Goal: Transaction & Acquisition: Purchase product/service

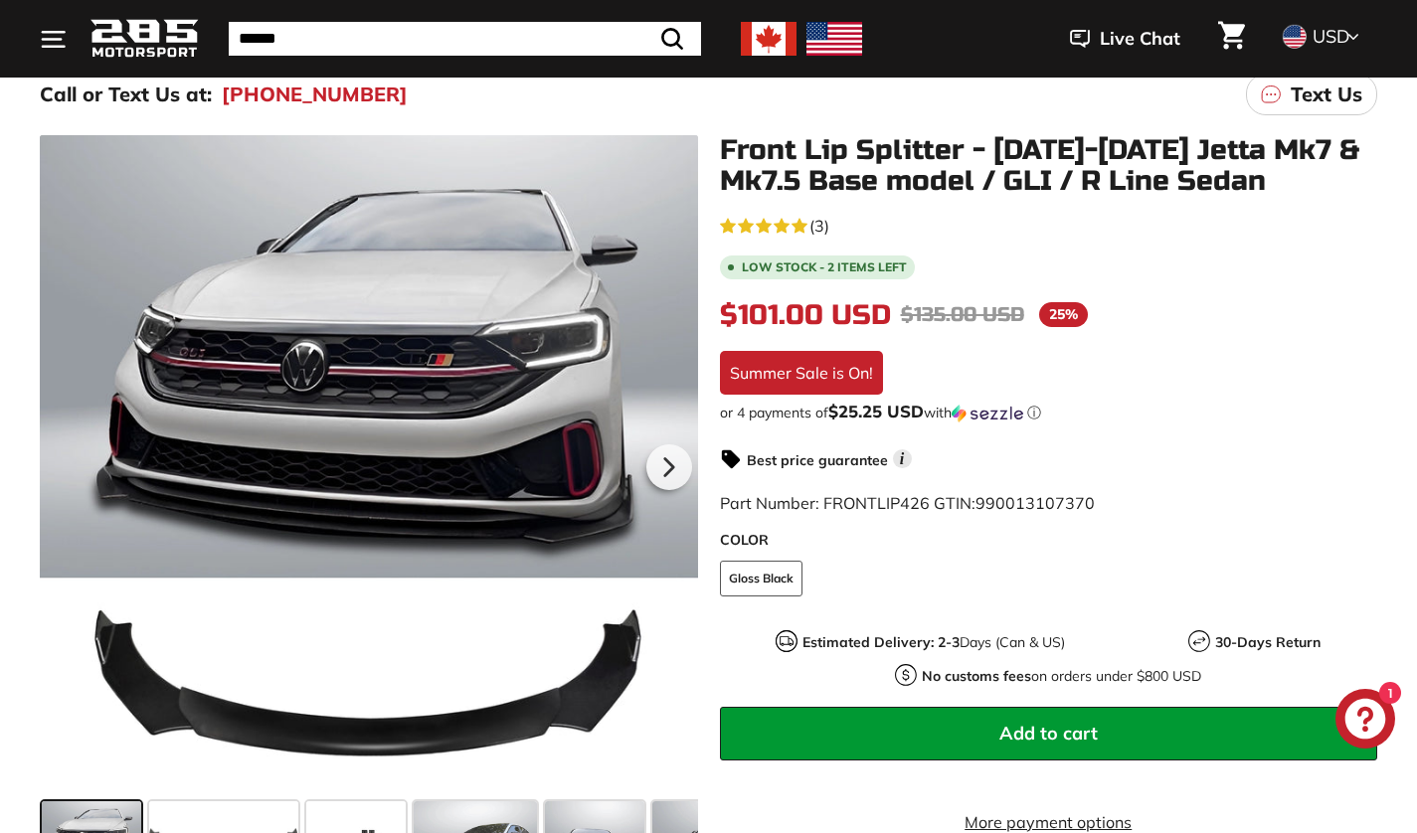
scroll to position [266, 0]
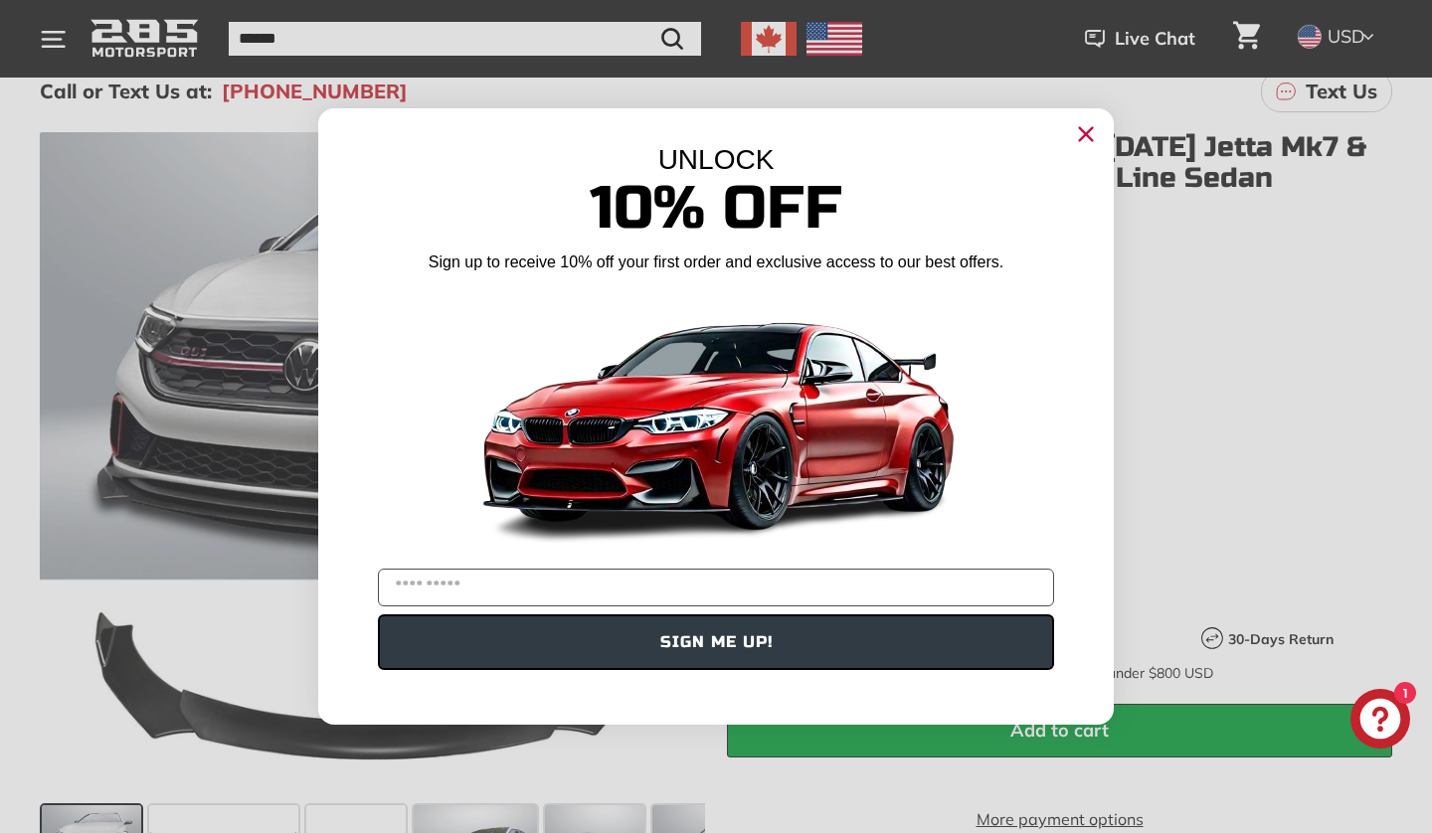
click at [1085, 134] on icon "Close dialog" at bounding box center [1086, 134] width 13 height 13
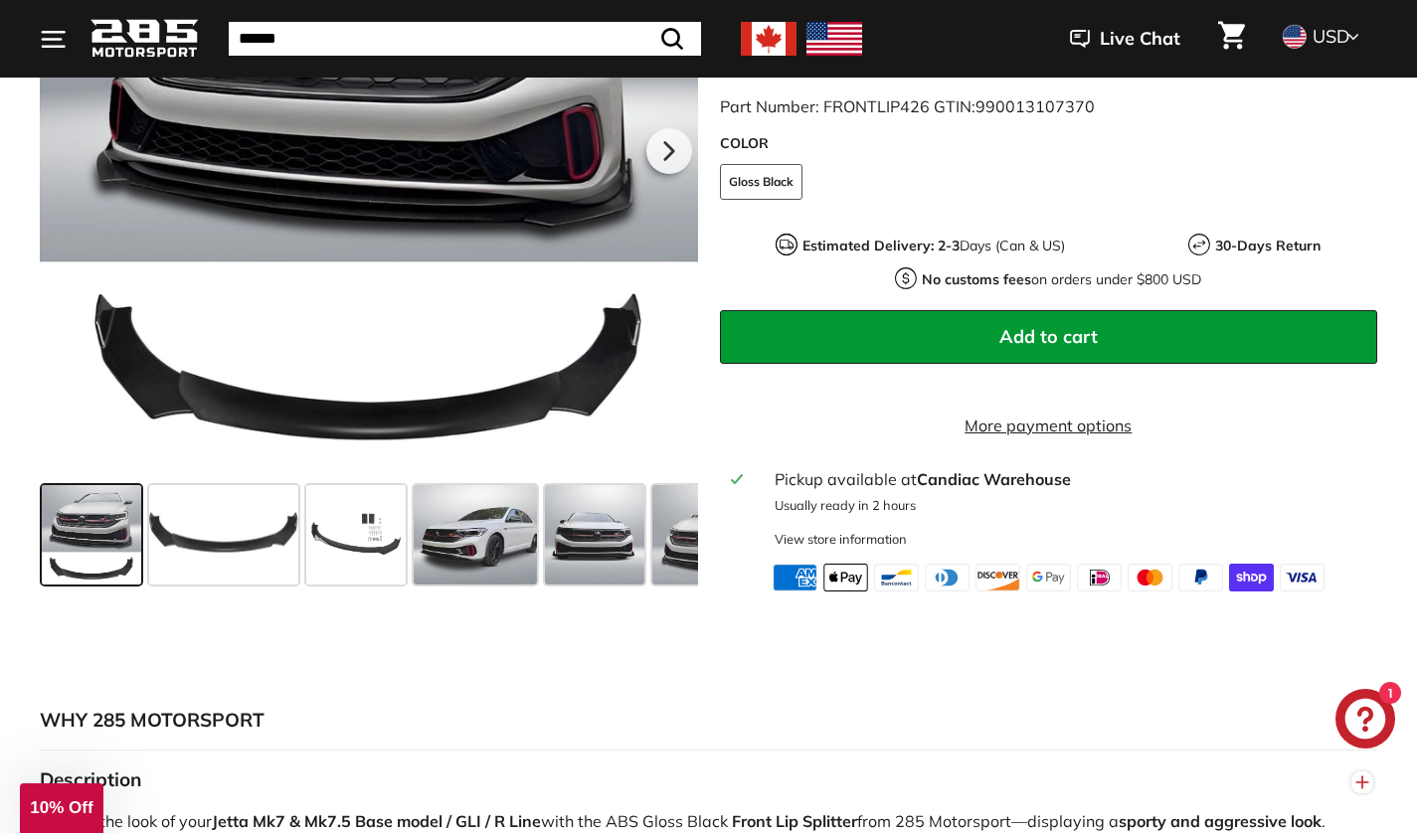
scroll to position [654, 0]
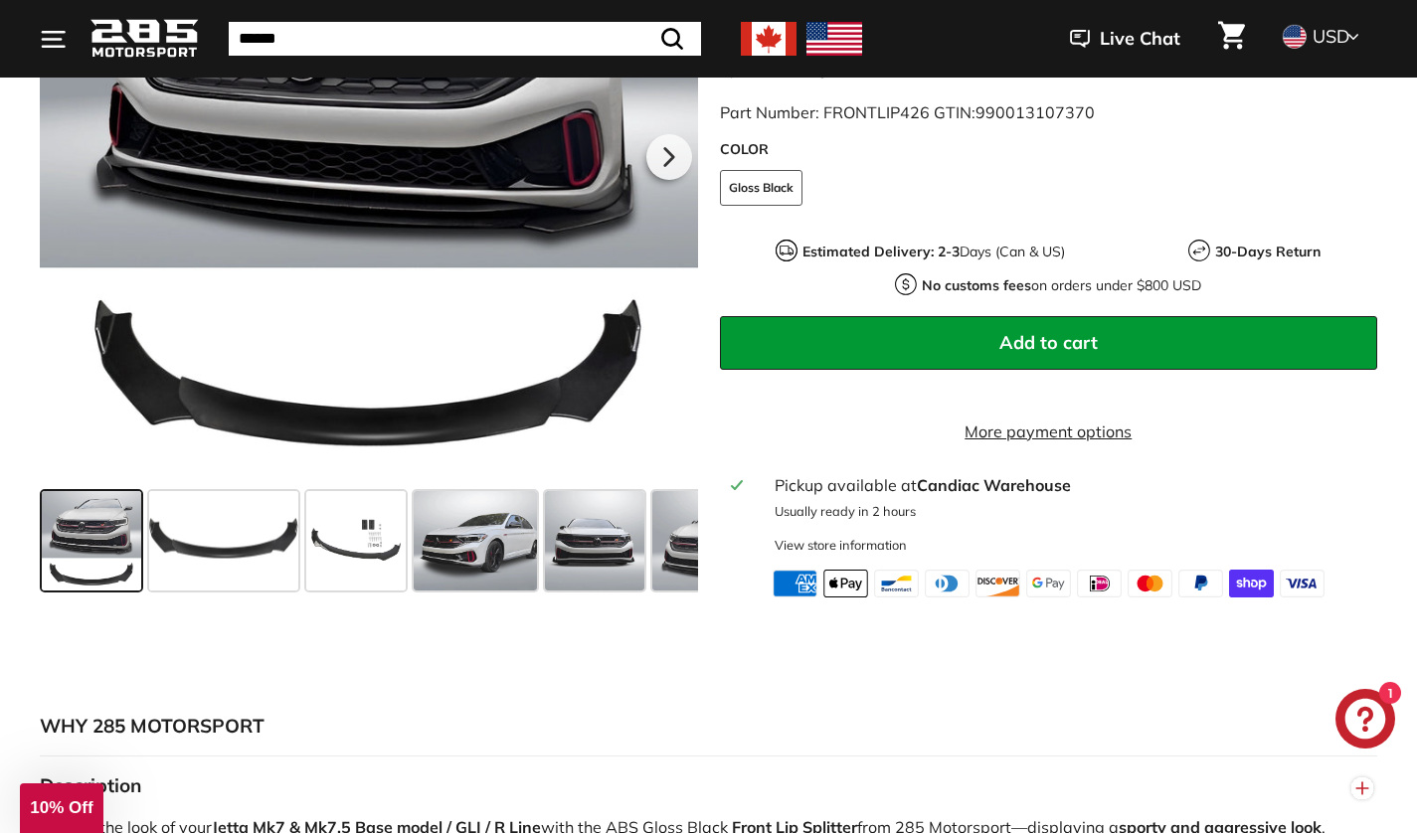
click at [221, 583] on span at bounding box center [223, 539] width 149 height 99
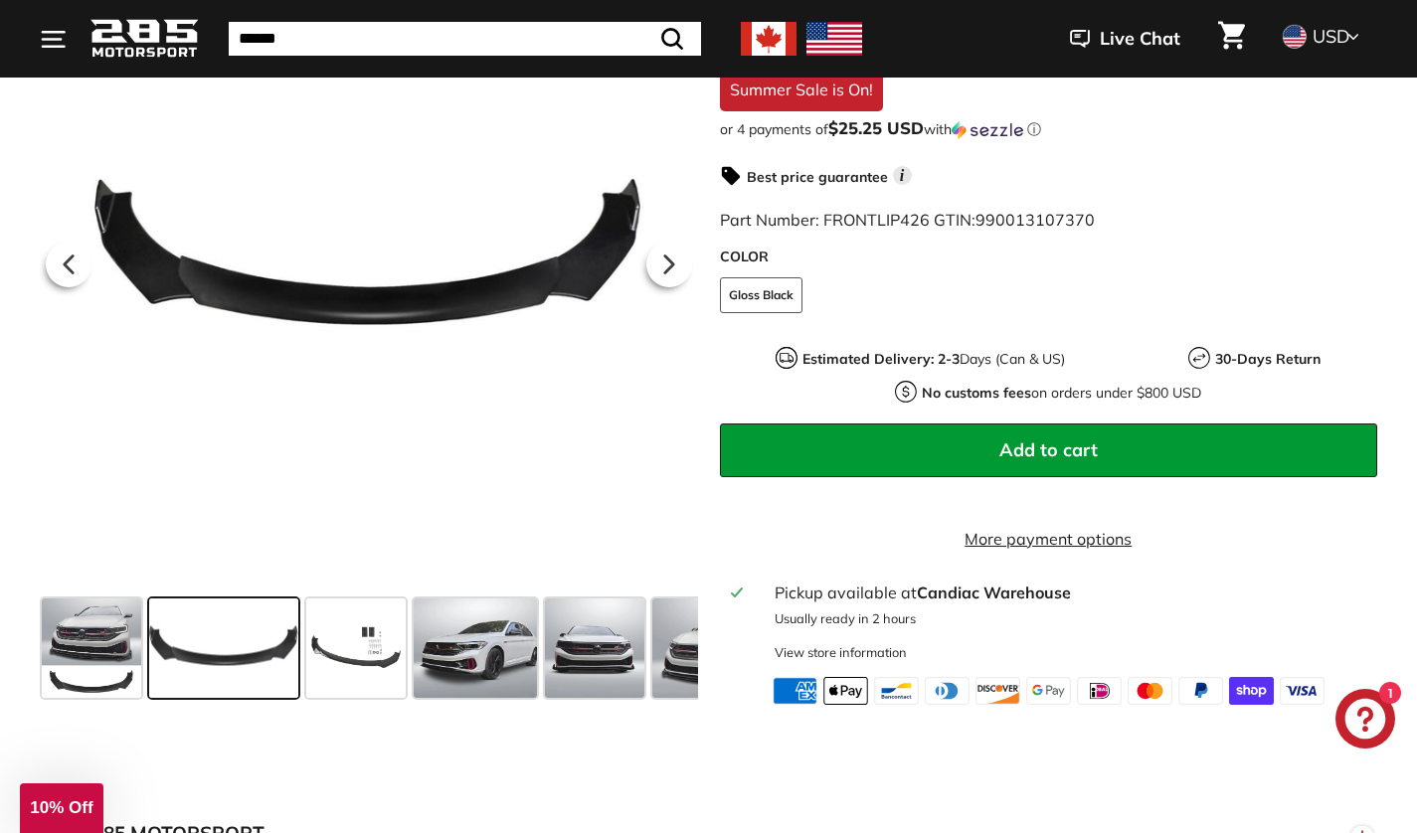
scroll to position [541, 0]
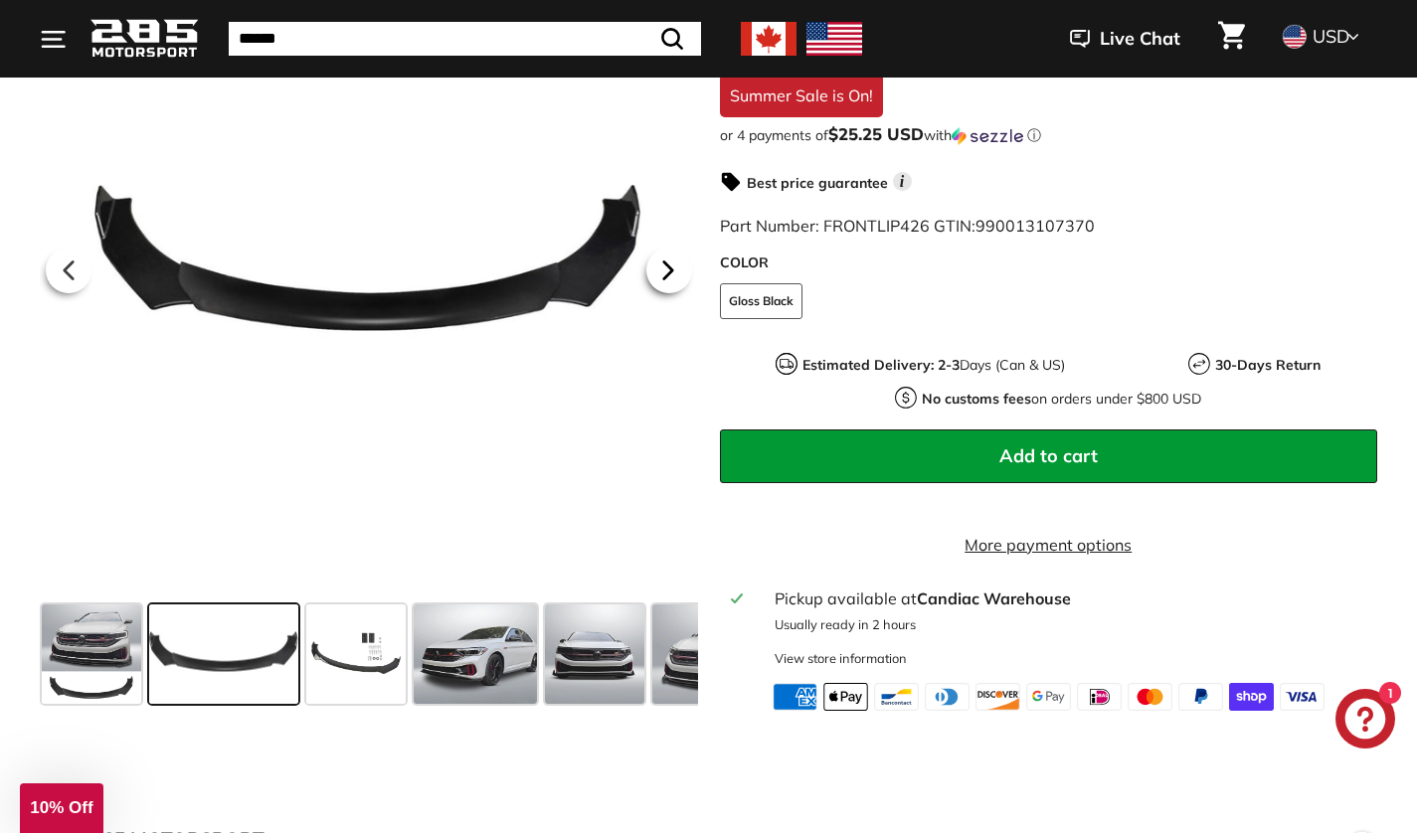
click at [665, 278] on icon at bounding box center [667, 269] width 8 height 17
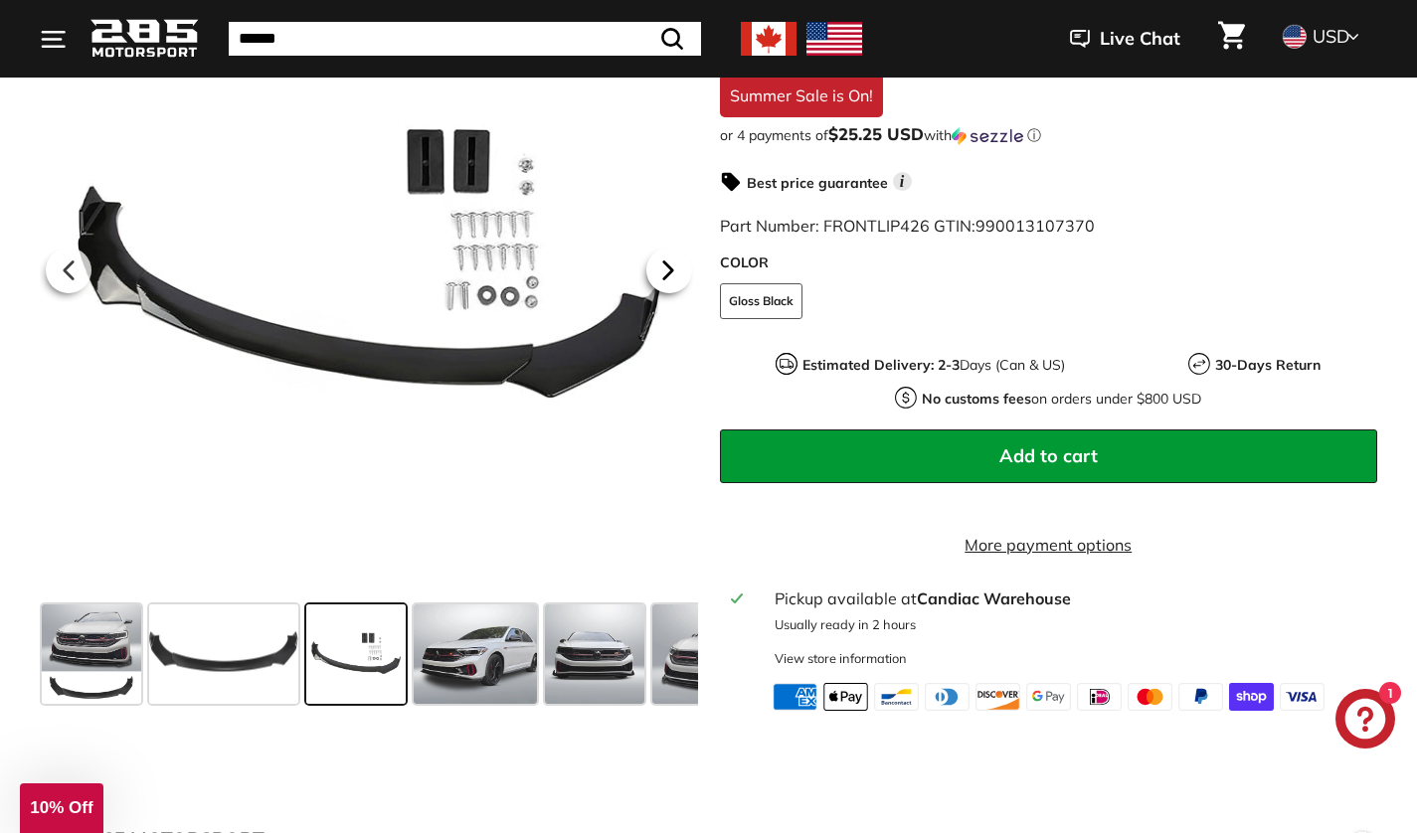
click at [672, 293] on icon at bounding box center [668, 271] width 46 height 46
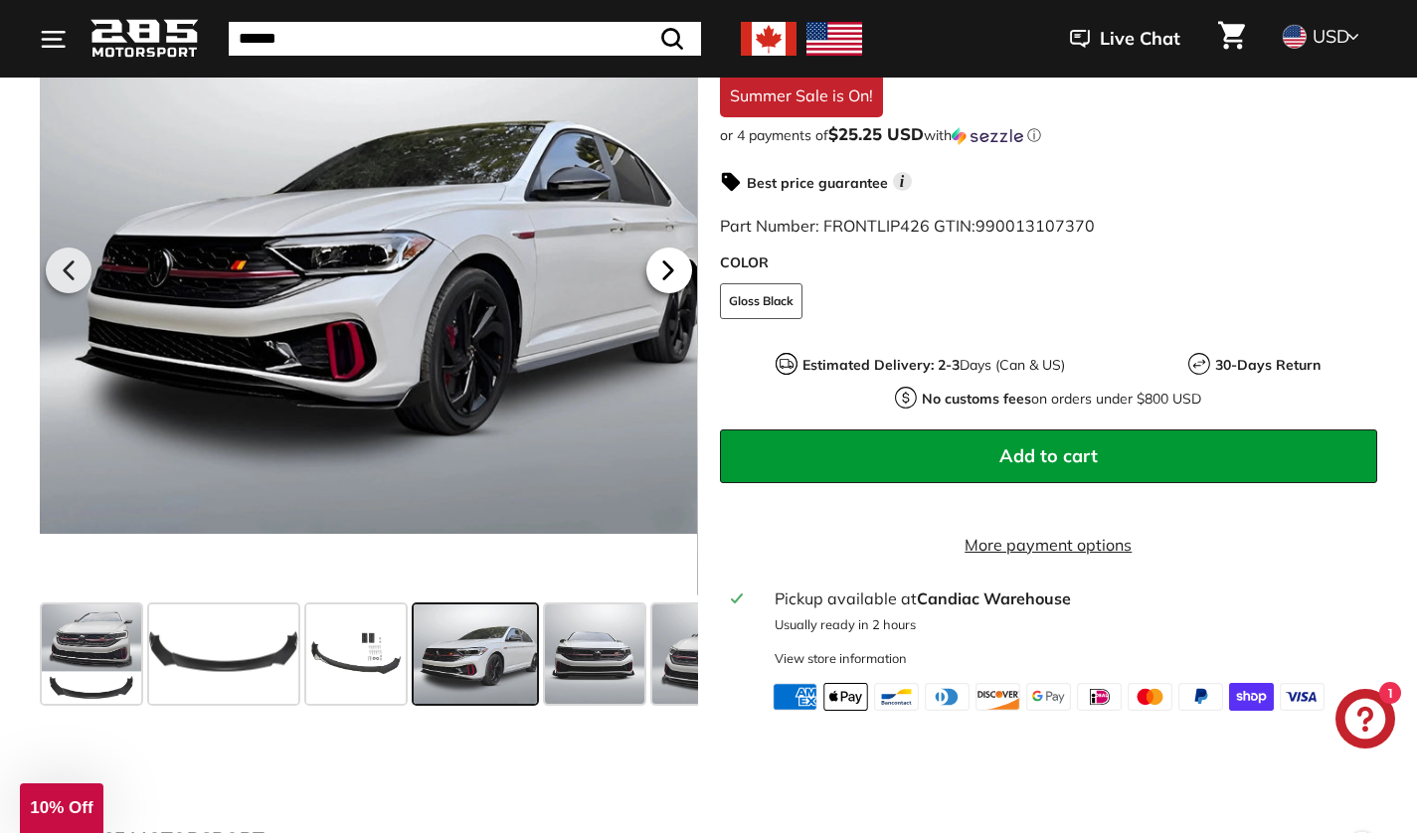
click at [669, 293] on icon at bounding box center [668, 271] width 46 height 46
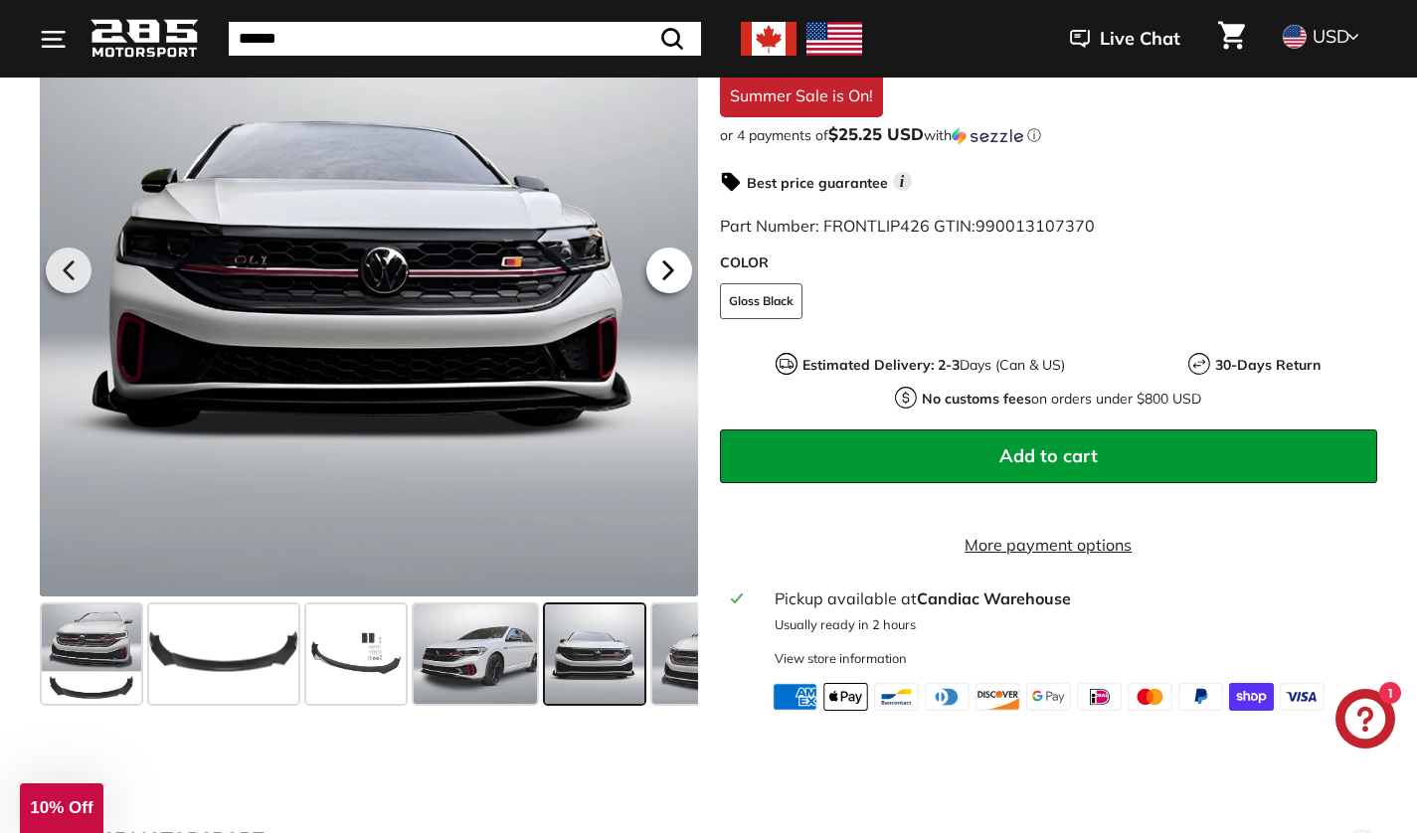
click at [669, 278] on icon at bounding box center [667, 269] width 8 height 17
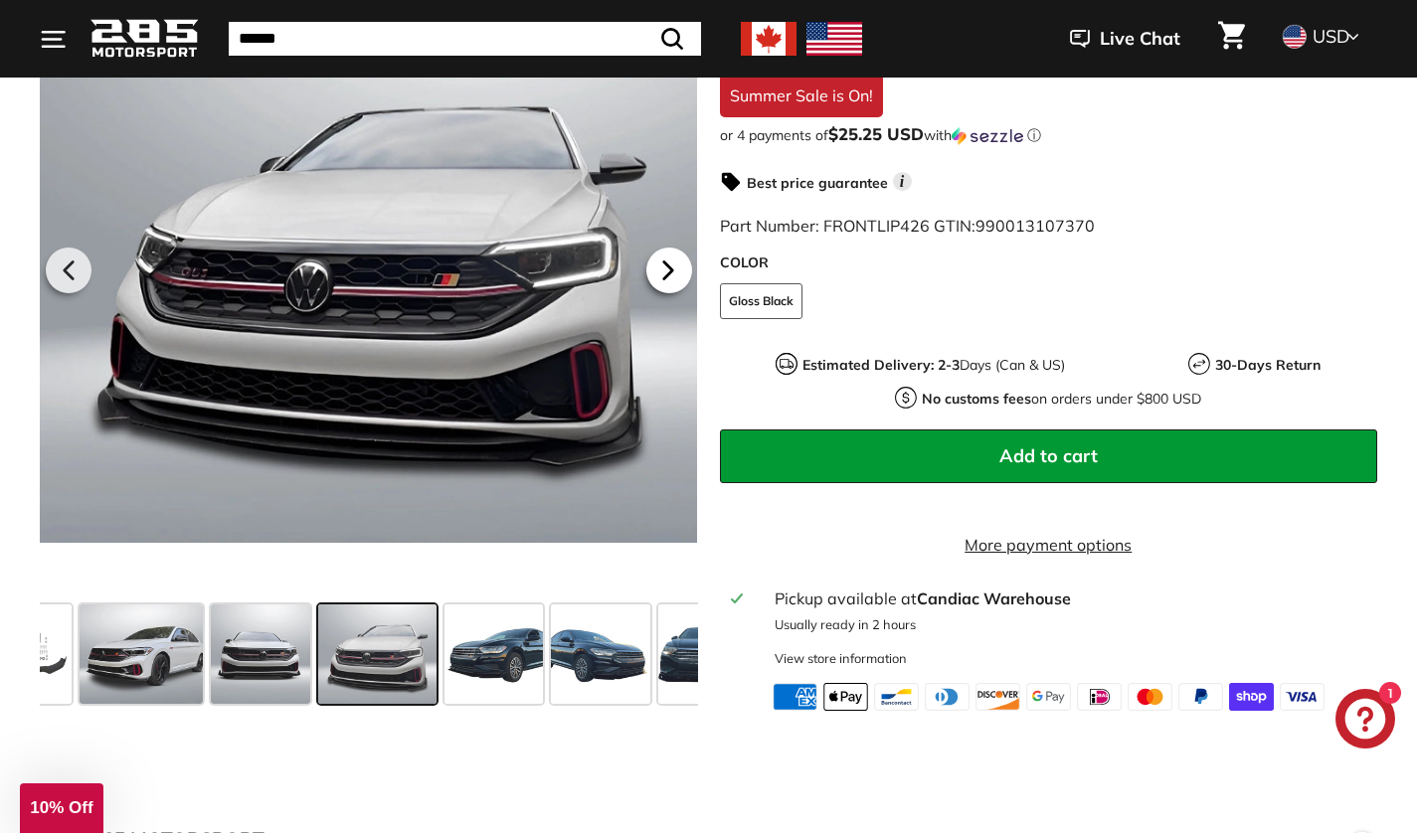
scroll to position [0, 342]
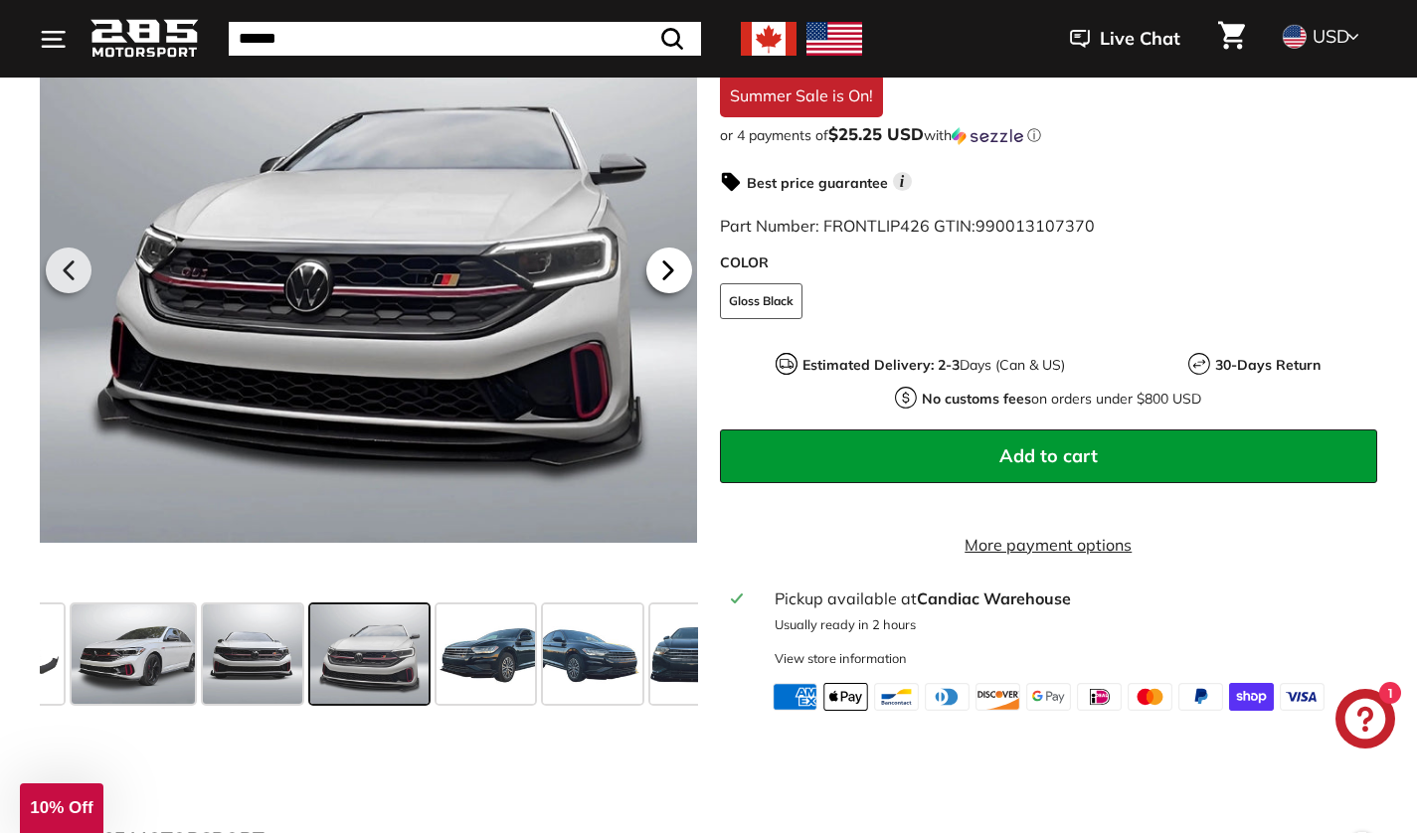
click at [668, 293] on icon at bounding box center [668, 271] width 46 height 46
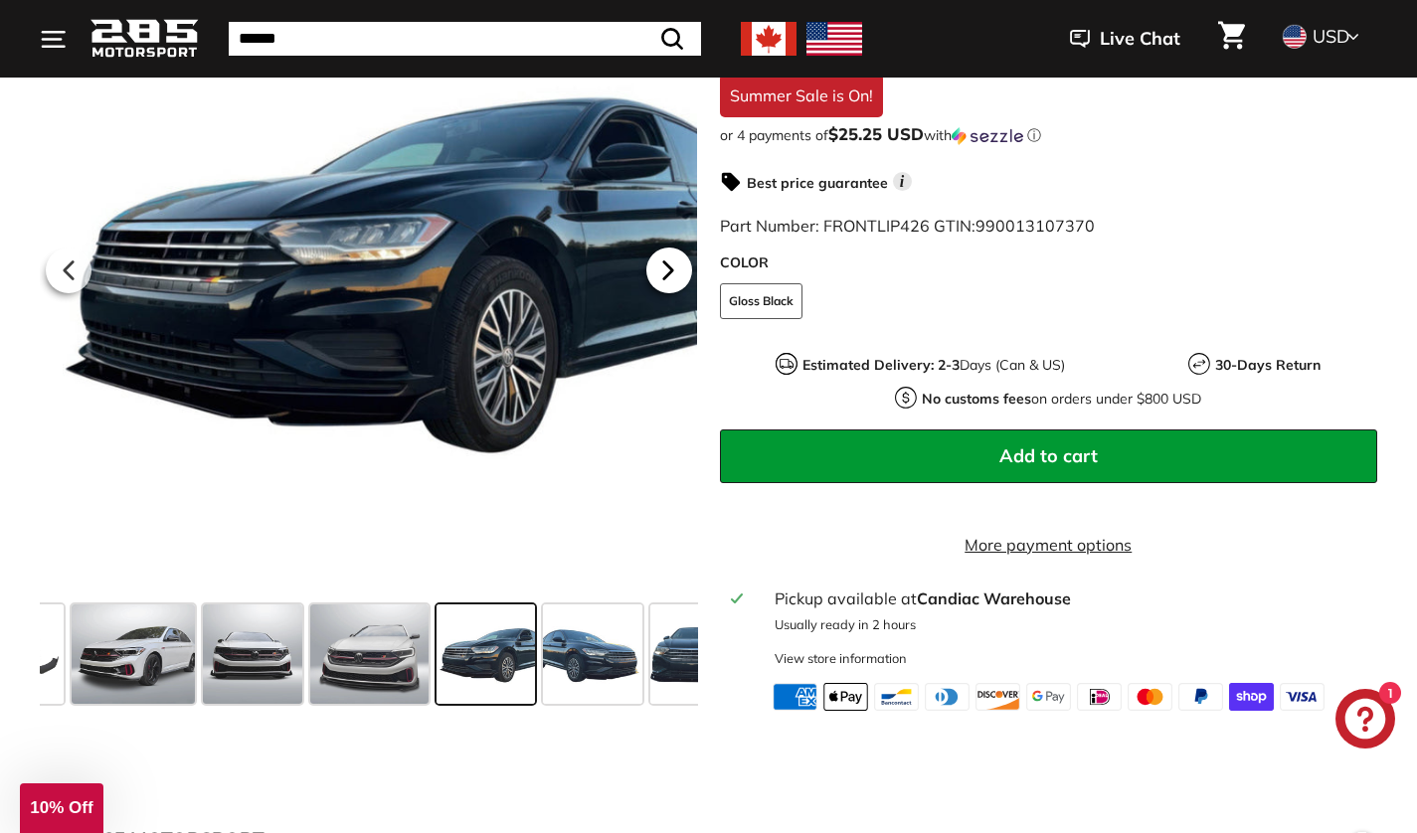
click at [656, 293] on icon at bounding box center [668, 271] width 46 height 46
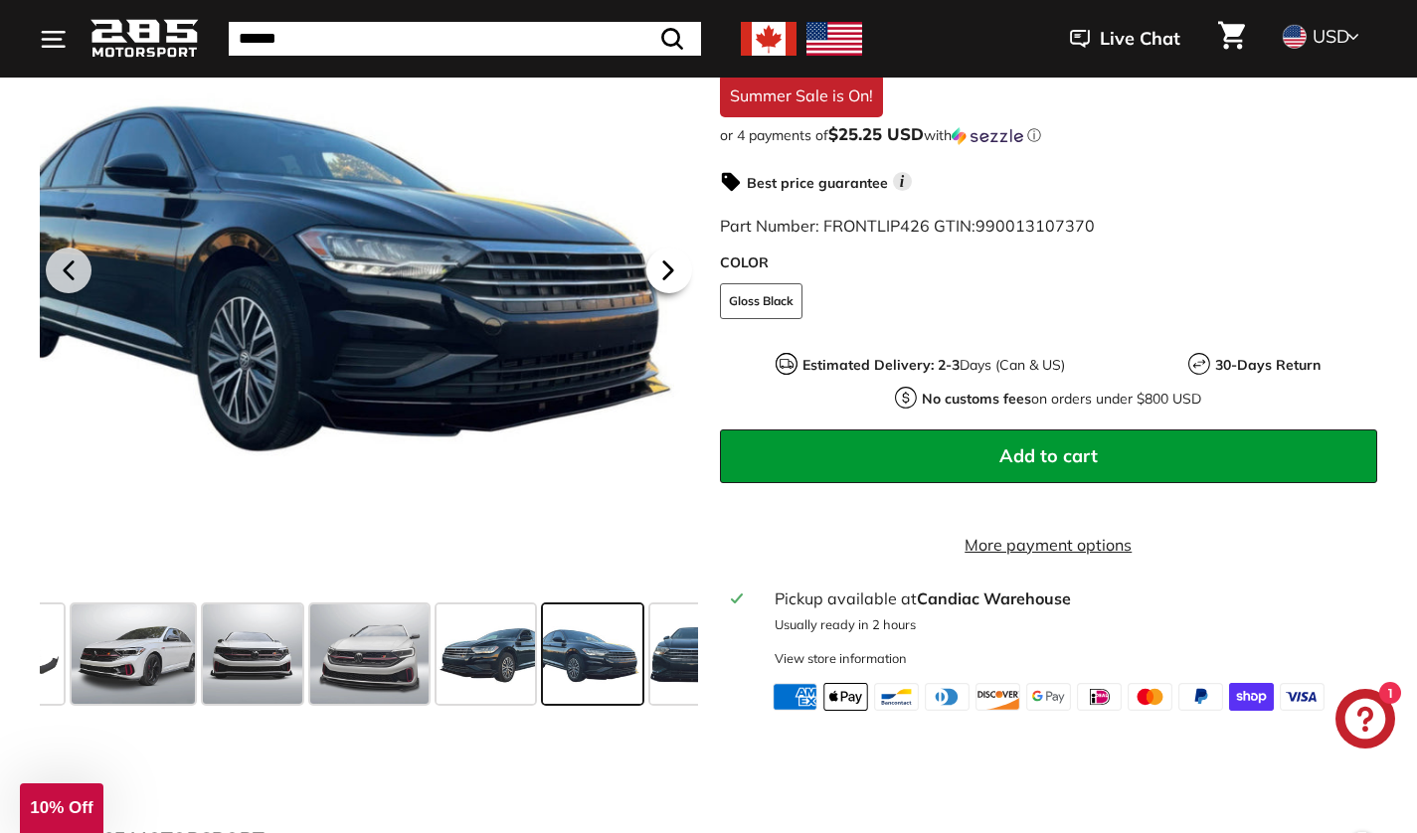
click at [667, 278] on icon at bounding box center [667, 269] width 8 height 17
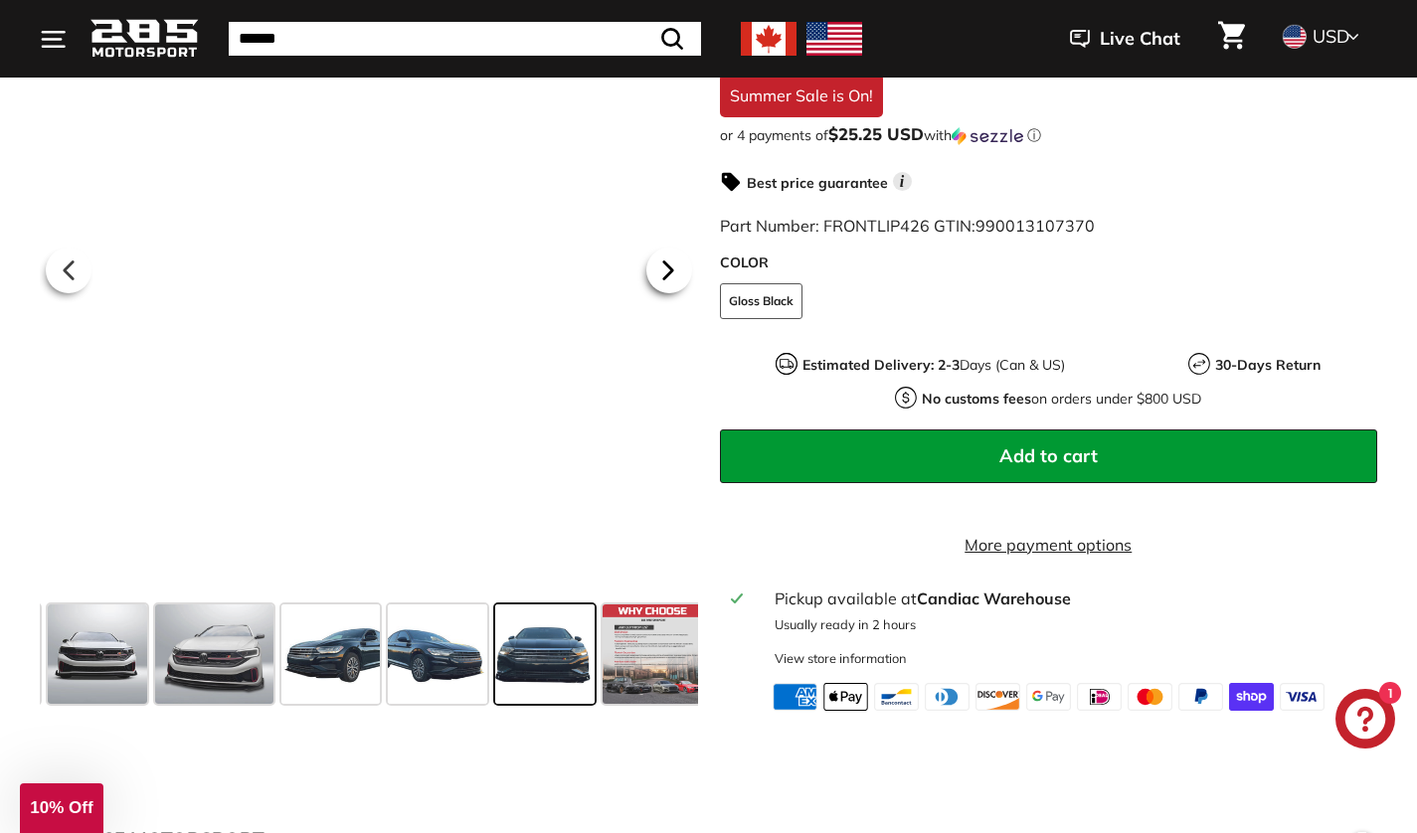
scroll to position [0, 505]
